Goal: Information Seeking & Learning: Learn about a topic

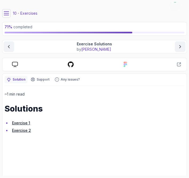
scroll to position [15, 0]
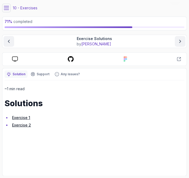
click at [23, 126] on link "Exercise 2" at bounding box center [21, 125] width 19 height 5
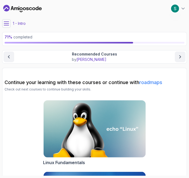
click at [8, 20] on button at bounding box center [6, 23] width 9 height 9
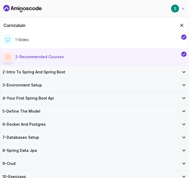
scroll to position [29, 0]
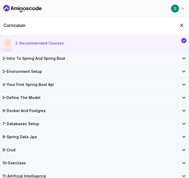
click at [40, 100] on div "5 - Define The Model" at bounding box center [94, 97] width 188 height 13
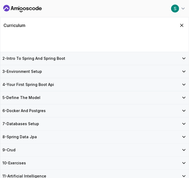
scroll to position [0, 0]
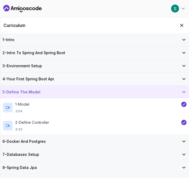
click at [32, 140] on h3 "6 - Docker And Postgres" at bounding box center [23, 141] width 43 height 5
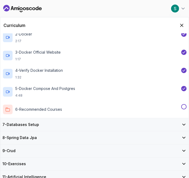
scroll to position [102, 0]
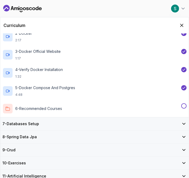
click at [45, 125] on div "7 - Databases Setup" at bounding box center [94, 123] width 184 height 5
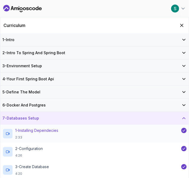
scroll to position [49, 0]
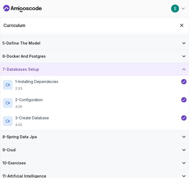
click at [37, 149] on div "9 - Crud" at bounding box center [94, 149] width 184 height 5
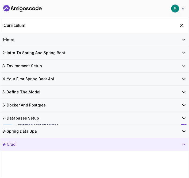
scroll to position [48, 0]
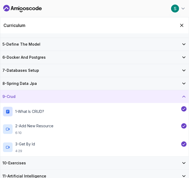
click at [25, 162] on h3 "10 - Exercises" at bounding box center [13, 162] width 23 height 5
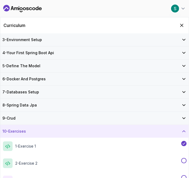
scroll to position [46, 0]
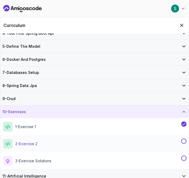
click at [184, 142] on button at bounding box center [183, 140] width 5 height 5
click at [182, 158] on button at bounding box center [183, 158] width 5 height 5
click at [54, 172] on div "11 - Artificial Intelligence" at bounding box center [94, 176] width 188 height 13
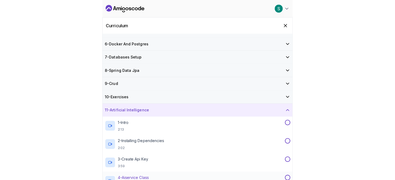
scroll to position [120, 0]
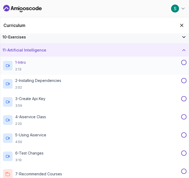
click at [38, 68] on div "1 - Intro 2:13" at bounding box center [90, 66] width 177 height 12
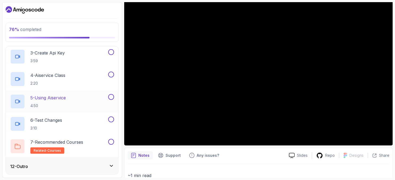
scroll to position [183, 0]
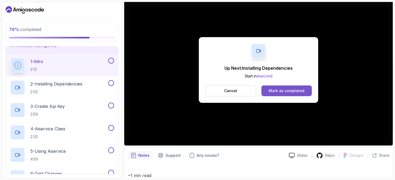
click at [188, 91] on div "Mark as completed" at bounding box center [287, 90] width 36 height 5
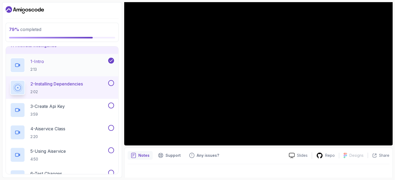
click at [41, 62] on p "1 - Intro" at bounding box center [37, 61] width 14 height 6
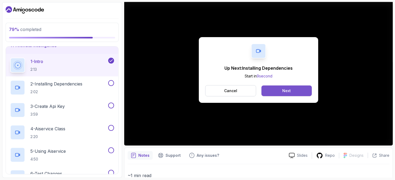
click at [188, 90] on div "Next" at bounding box center [287, 90] width 9 height 5
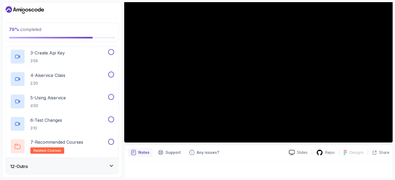
scroll to position [58, 0]
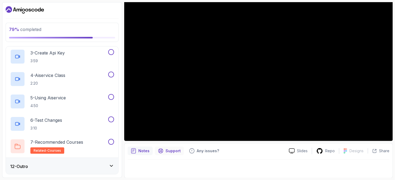
click at [176, 150] on p "Support" at bounding box center [173, 150] width 15 height 5
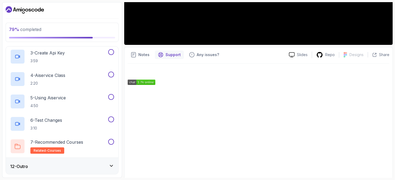
scroll to position [155, 0]
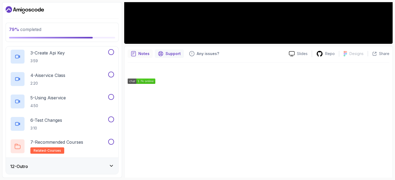
click at [143, 53] on p "Notes" at bounding box center [143, 53] width 11 height 5
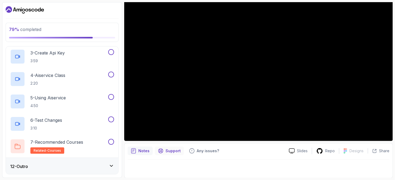
click at [178, 152] on p "Support" at bounding box center [173, 150] width 15 height 5
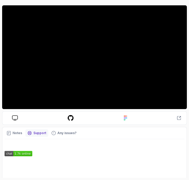
scroll to position [53, 0]
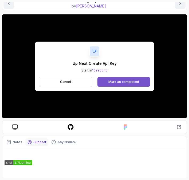
click at [109, 82] on div "Mark as completed" at bounding box center [123, 82] width 31 height 4
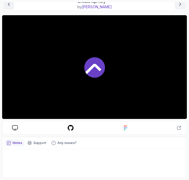
scroll to position [53, 0]
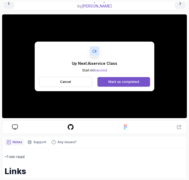
click at [136, 82] on div "Mark as completed" at bounding box center [123, 82] width 31 height 4
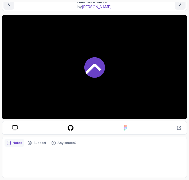
scroll to position [52, 0]
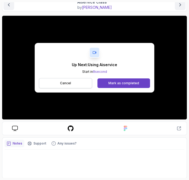
click at [90, 82] on button "Cancel" at bounding box center [65, 83] width 53 height 10
click at [115, 79] on button "Mark as completed" at bounding box center [123, 83] width 53 height 10
click at [109, 77] on div "Up Next: Test Changes Start in 9 second Cancel [PERSON_NAME] as completed" at bounding box center [95, 68] width 120 height 50
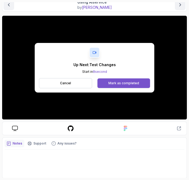
click at [108, 84] on button "Mark as completed" at bounding box center [123, 83] width 53 height 10
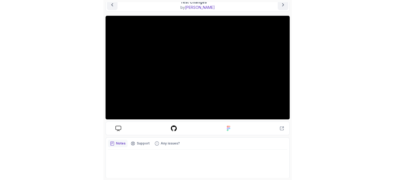
scroll to position [51, 0]
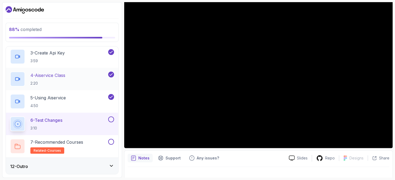
click at [82, 77] on div "4 - Aiservice Class 2:20" at bounding box center [58, 78] width 97 height 15
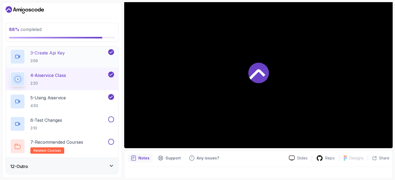
click at [83, 58] on div "3 - Create Api Key 3:59" at bounding box center [58, 56] width 97 height 15
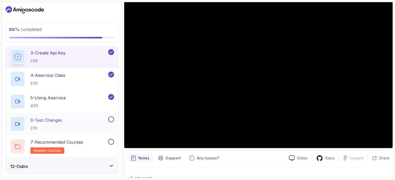
click at [66, 121] on div "6 - Test Changes 3:10" at bounding box center [58, 123] width 97 height 15
